Goal: Information Seeking & Learning: Learn about a topic

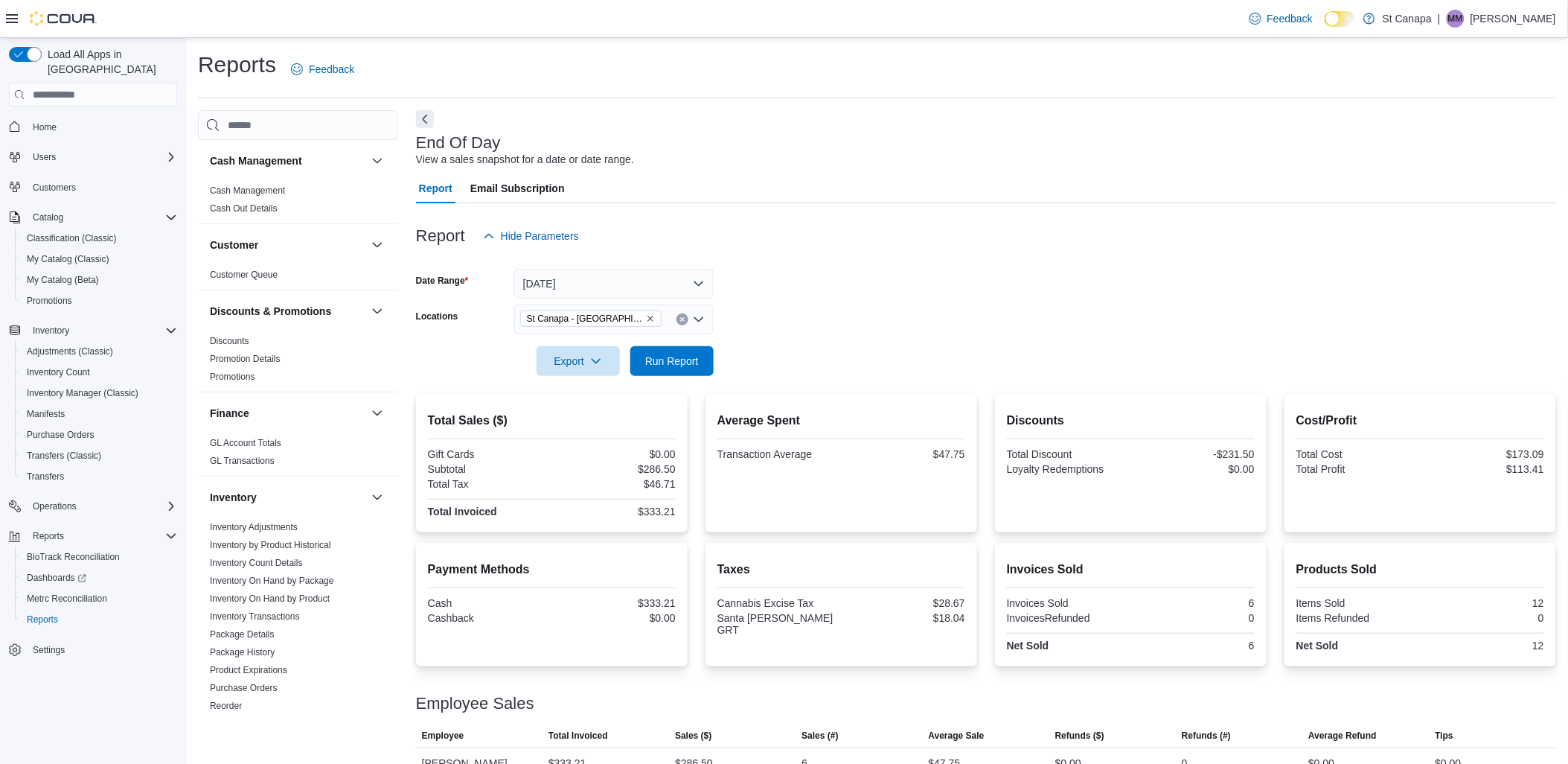
click at [1460, 465] on div "$113.41" at bounding box center [1483, 468] width 121 height 12
click at [795, 235] on div "Report Hide Parameters" at bounding box center [986, 236] width 1140 height 30
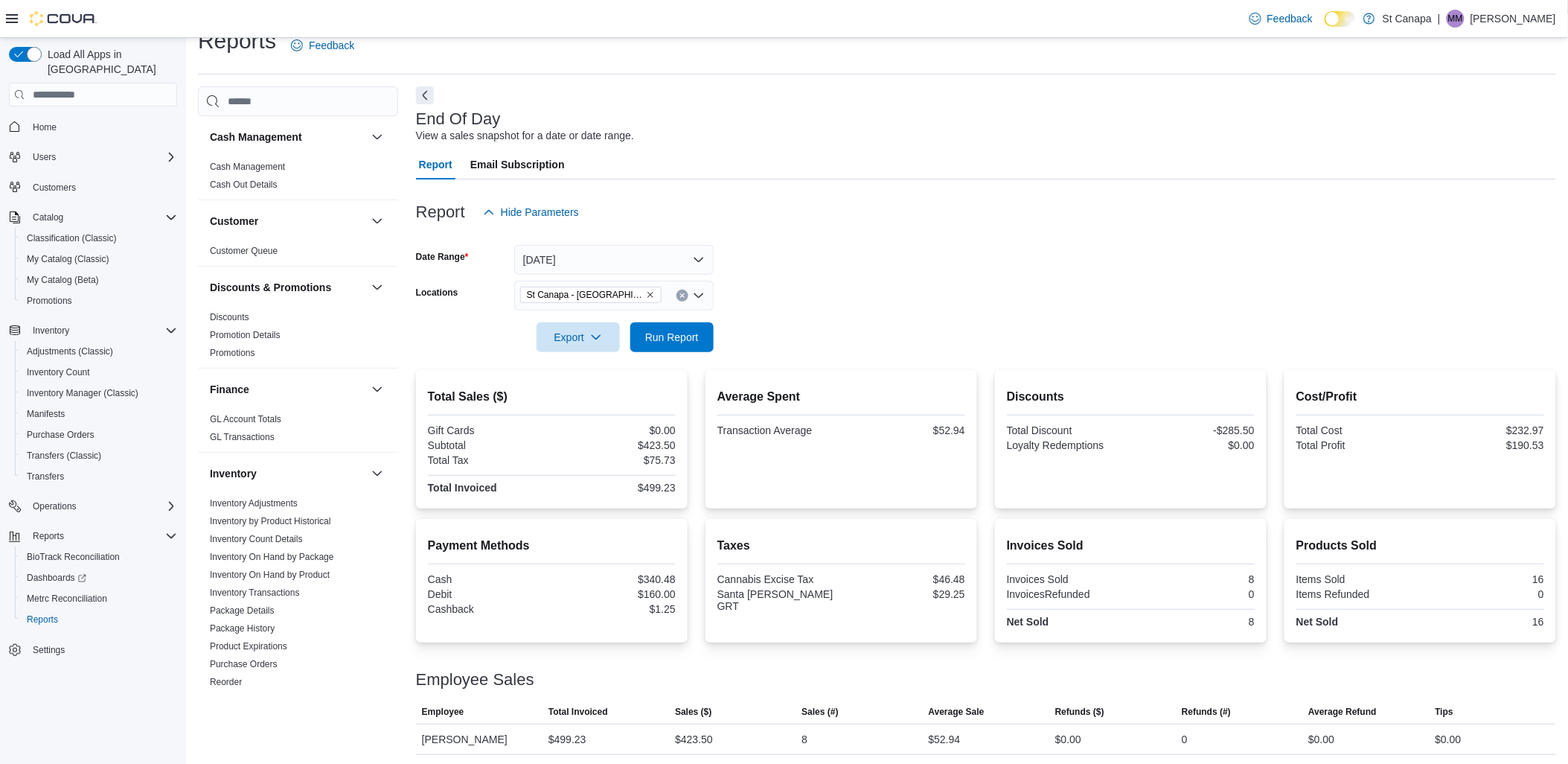
scroll to position [26, 0]
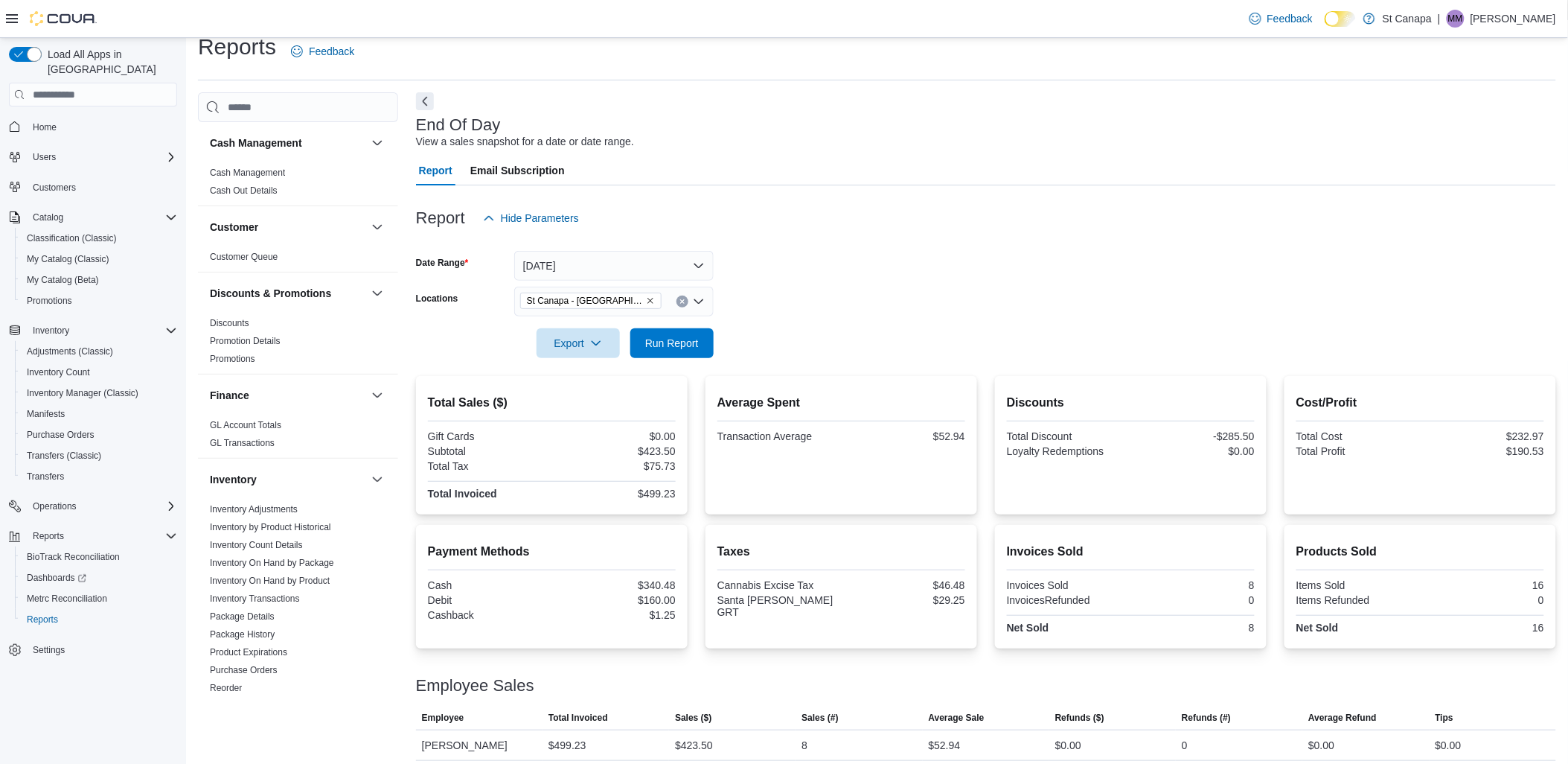
scroll to position [26, 0]
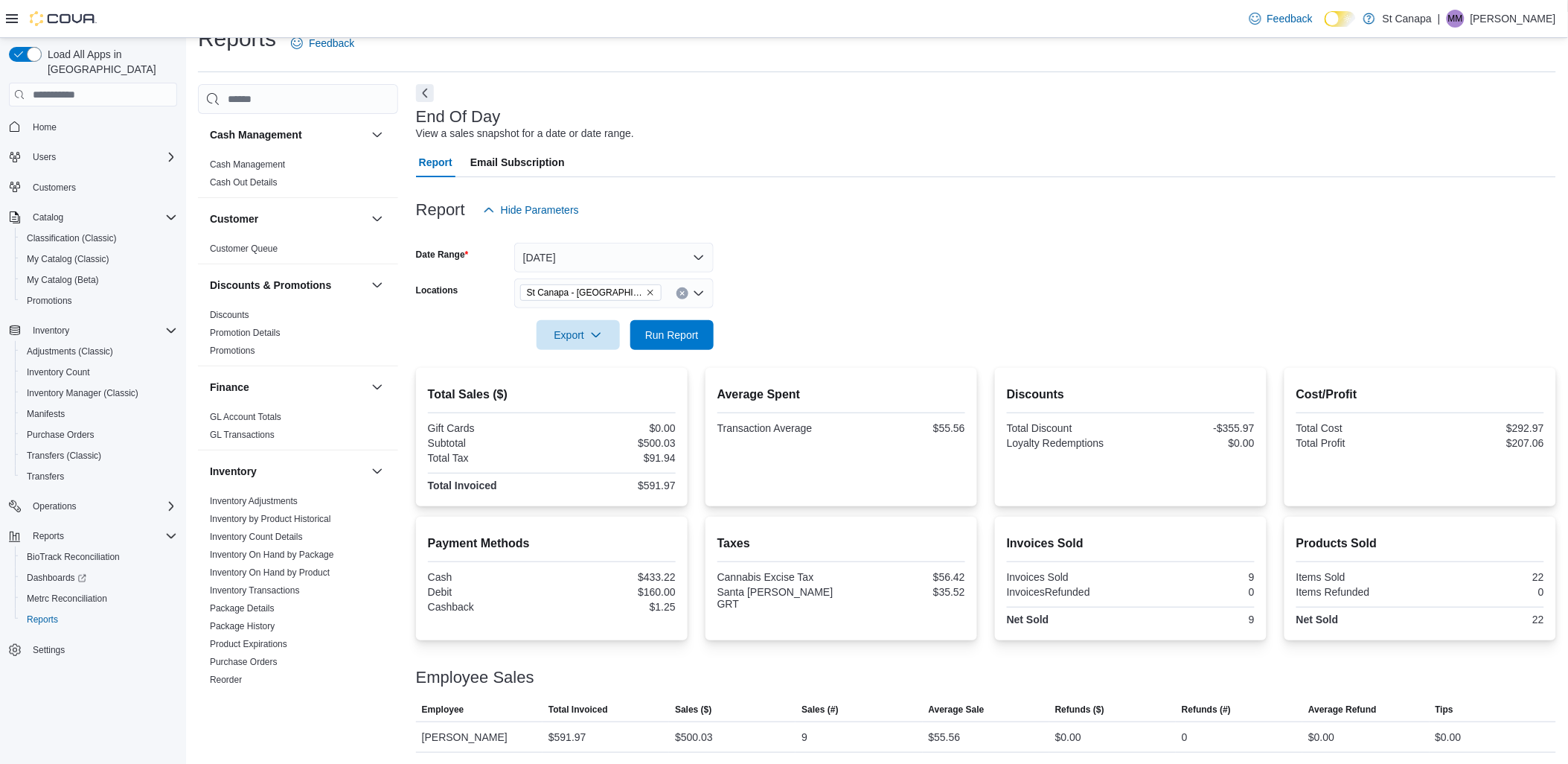
click at [939, 541] on h2 "Taxes" at bounding box center [841, 543] width 247 height 18
click at [939, 546] on h2 "Taxes" at bounding box center [841, 543] width 247 height 18
click at [931, 561] on div "Taxes Cannabis Excise Tax $56.42 Santa Teresa GRT $35.52" at bounding box center [841, 573] width 247 height 78
drag, startPoint x: 931, startPoint y: 561, endPoint x: 929, endPoint y: 605, distance: 44.0
click at [928, 605] on div "Taxes Cannabis Excise Tax $56.42 Santa Teresa GRT $35.52" at bounding box center [841, 578] width 247 height 100
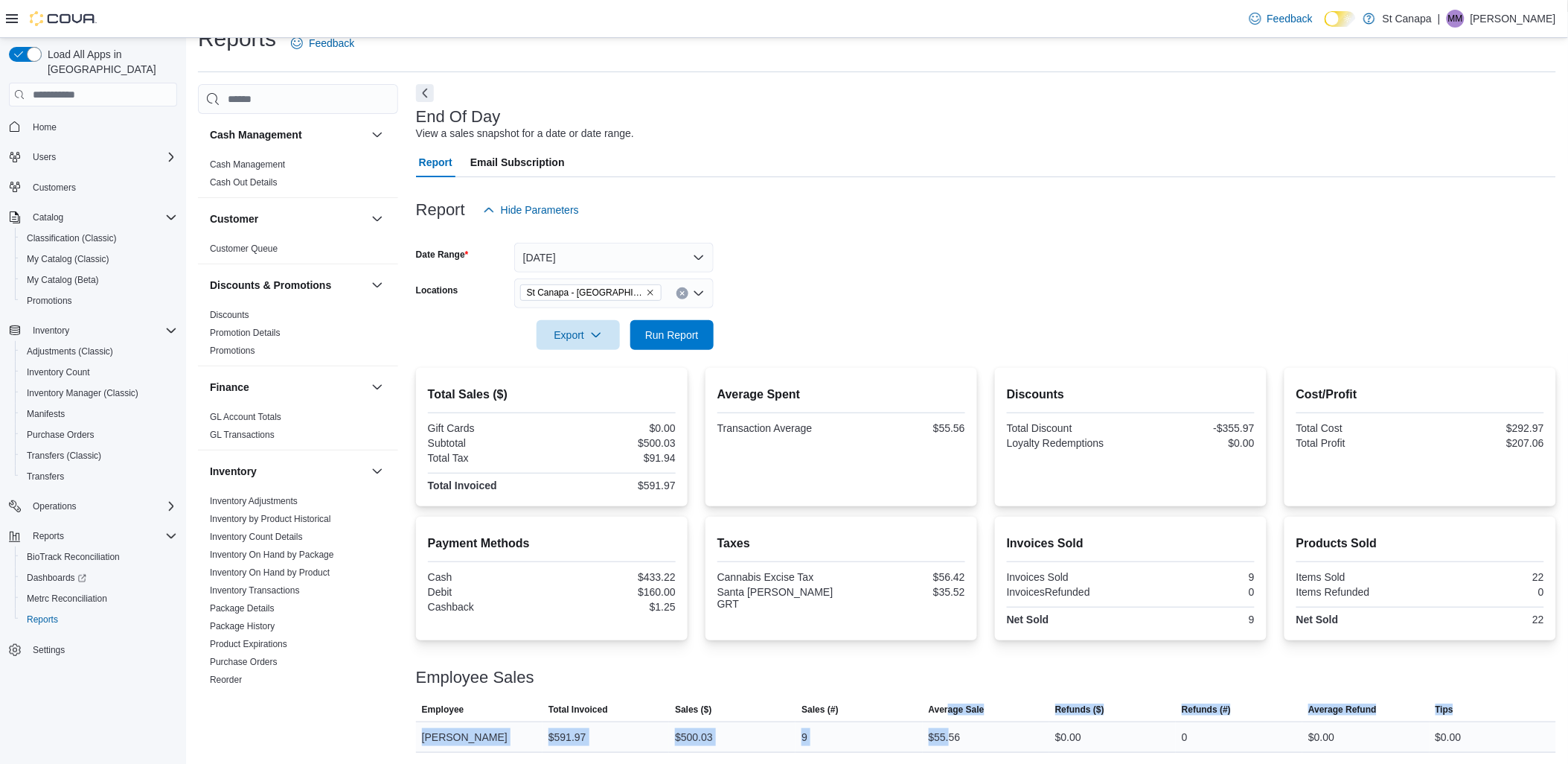
click at [956, 732] on table "This table contains 1 rows. Employee Total Invoiced Sales ($) Sales (#) Average…" at bounding box center [986, 725] width 1140 height 55
click at [969, 738] on html "Feedback Dark Mode St Canapa | MM Mike Martinez Load All Apps in New Hub Home U…" at bounding box center [784, 356] width 1568 height 764
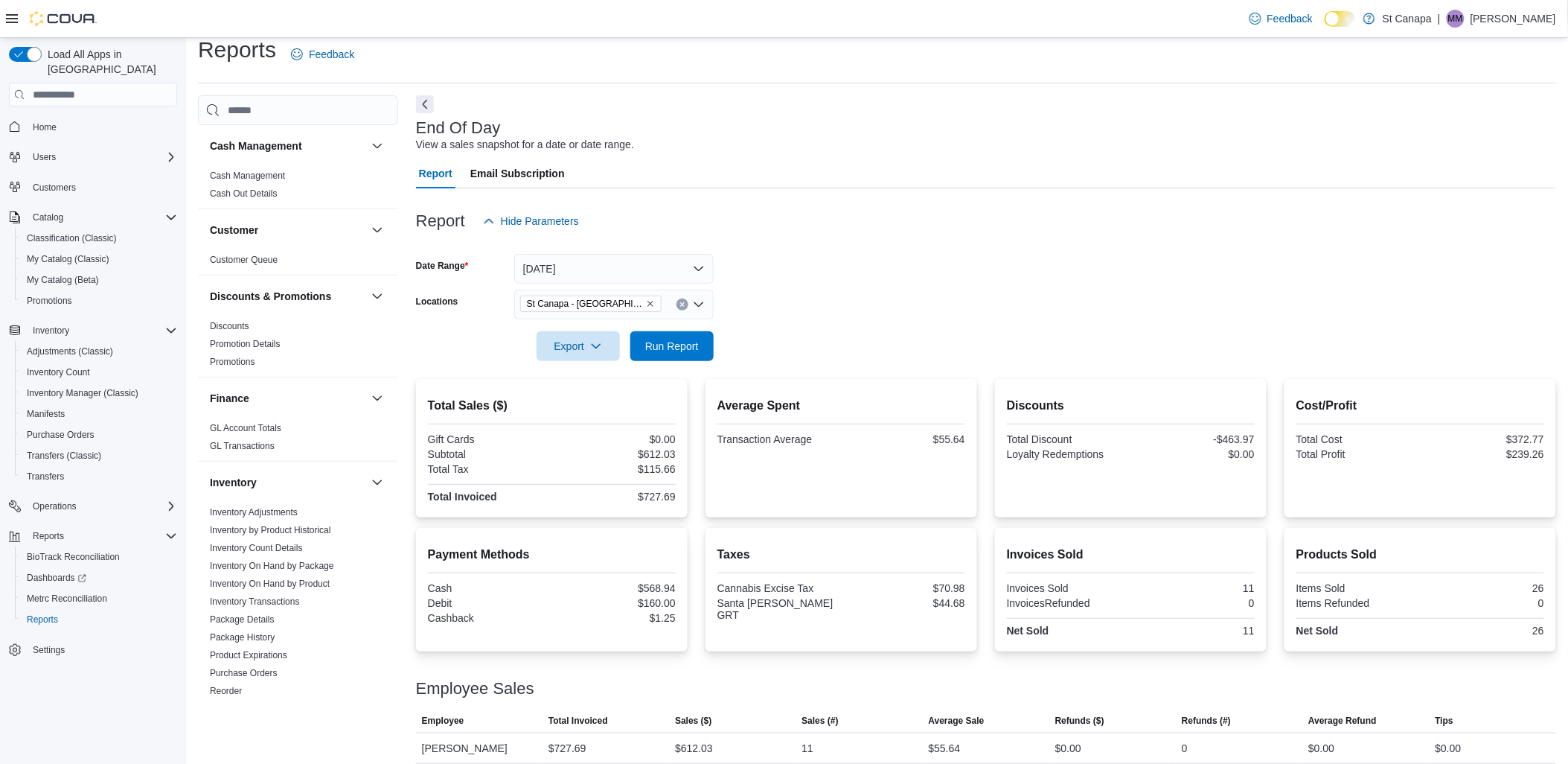
scroll to position [26, 0]
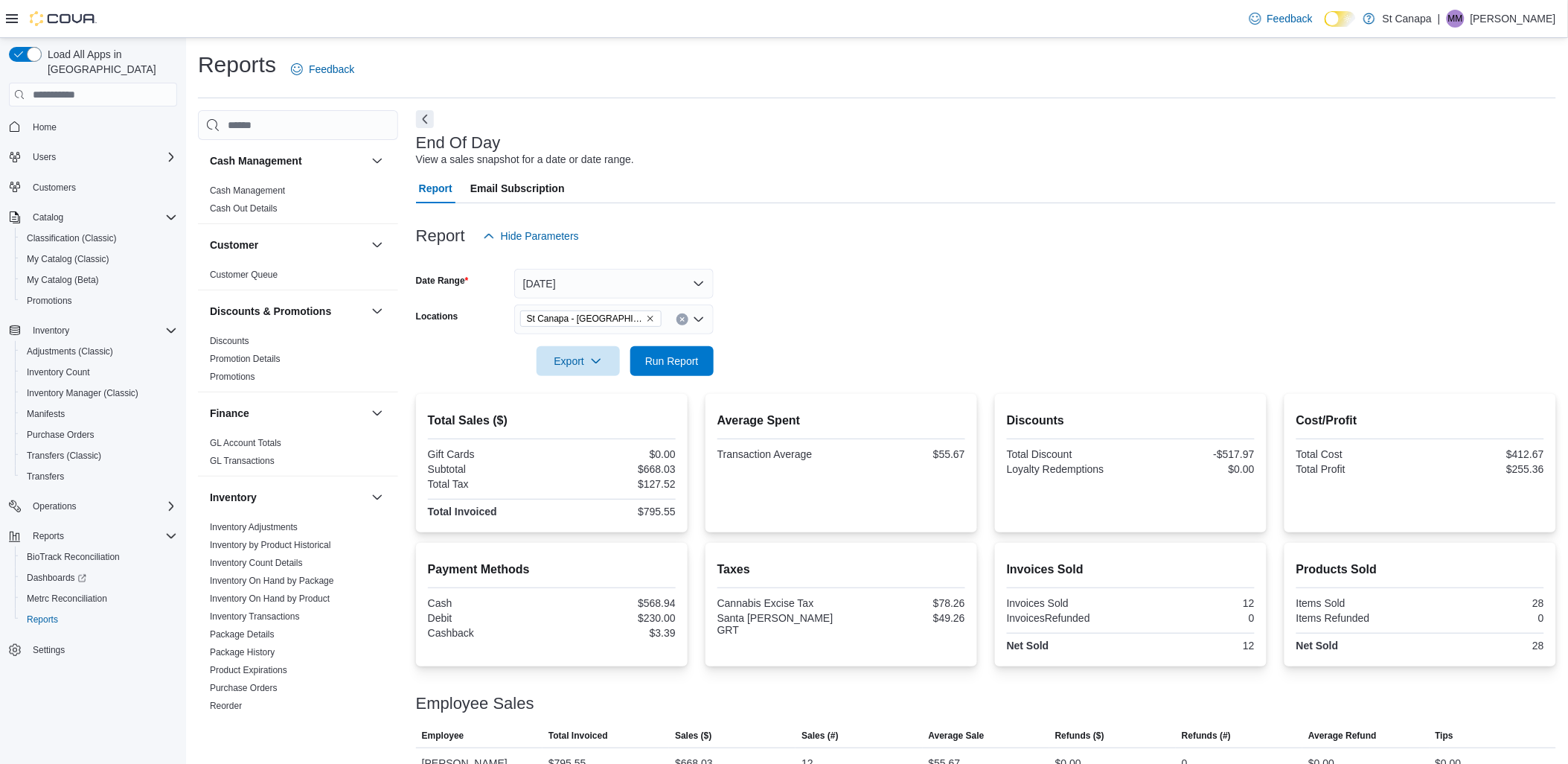
scroll to position [26, 0]
